Goal: Information Seeking & Learning: Learn about a topic

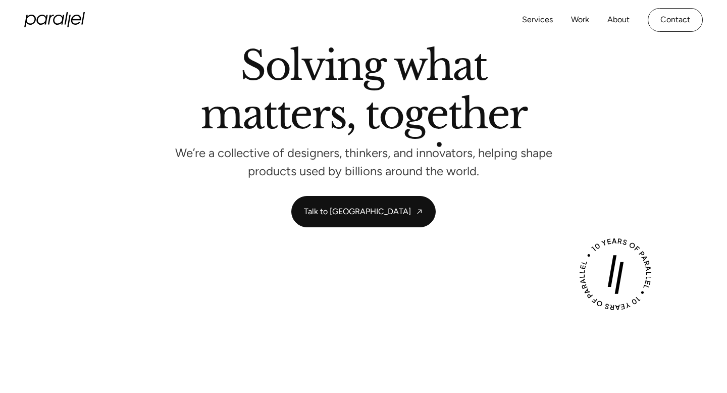
scroll to position [46, 0]
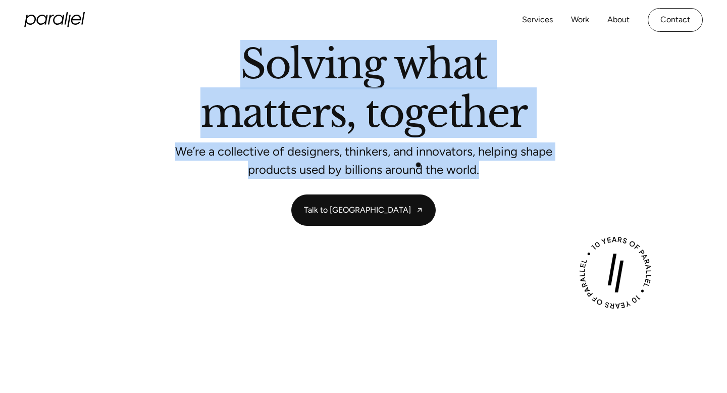
drag, startPoint x: 244, startPoint y: 44, endPoint x: 461, endPoint y: 197, distance: 265.5
click at [461, 197] on div "Solving what matters, together We’re a collective of designers, thinkers, and i…" at bounding box center [363, 134] width 686 height 181
drag, startPoint x: 252, startPoint y: 68, endPoint x: 404, endPoint y: 186, distance: 192.0
click at [404, 186] on div "Solving what matters, together We’re a collective of designers, thinkers, and i…" at bounding box center [363, 134] width 686 height 181
click at [419, 153] on p "We’re a collective of designers, thinkers, and innovators, helping shape produc…" at bounding box center [363, 160] width 378 height 27
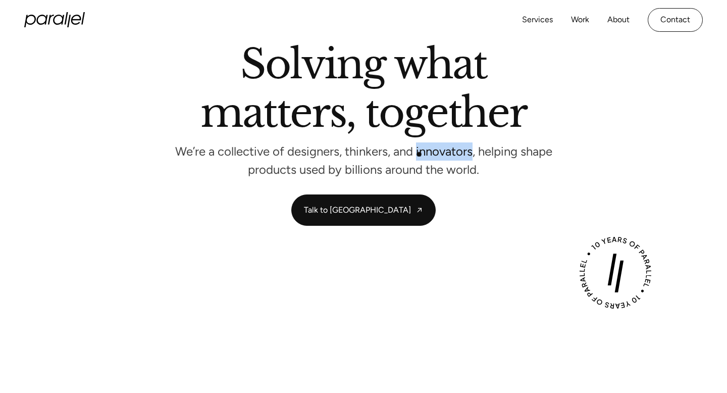
click at [419, 153] on p "We’re a collective of designers, thinkers, and innovators, helping shape produc…" at bounding box center [363, 160] width 378 height 27
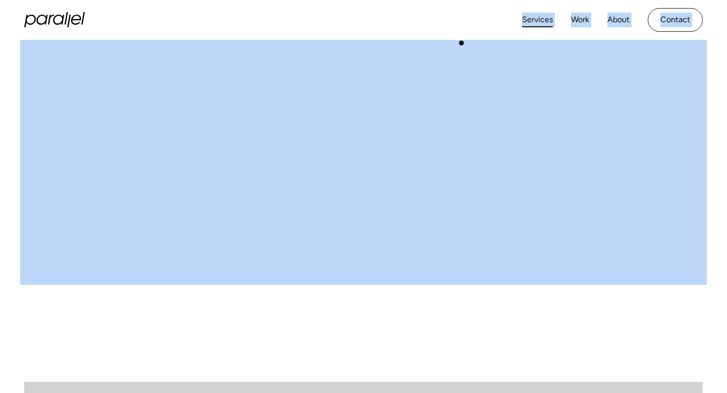
scroll to position [305, 0]
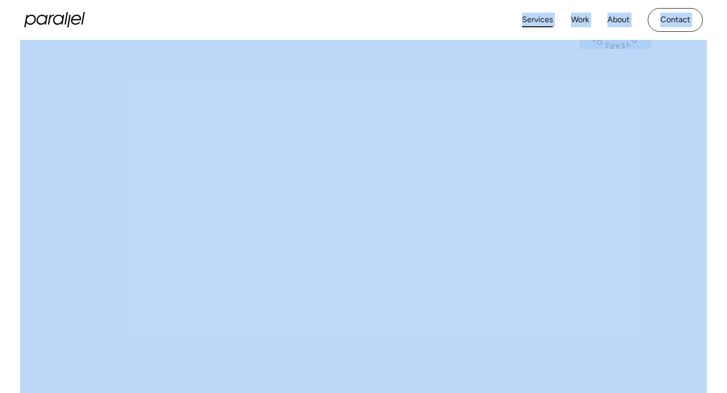
click at [536, 24] on link "Services" at bounding box center [537, 20] width 31 height 15
